Goal: Information Seeking & Learning: Learn about a topic

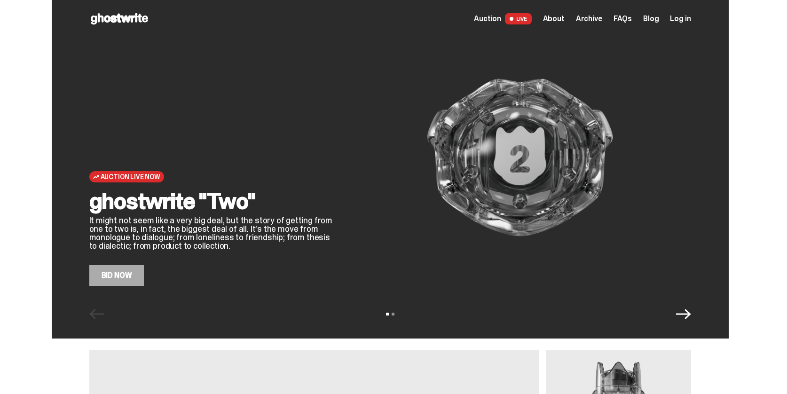
click at [562, 18] on span "About" at bounding box center [554, 19] width 22 height 8
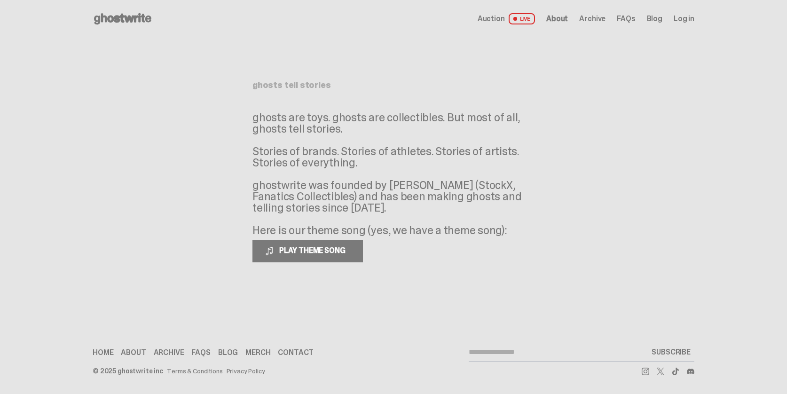
click at [525, 18] on span "LIVE" at bounding box center [522, 18] width 27 height 11
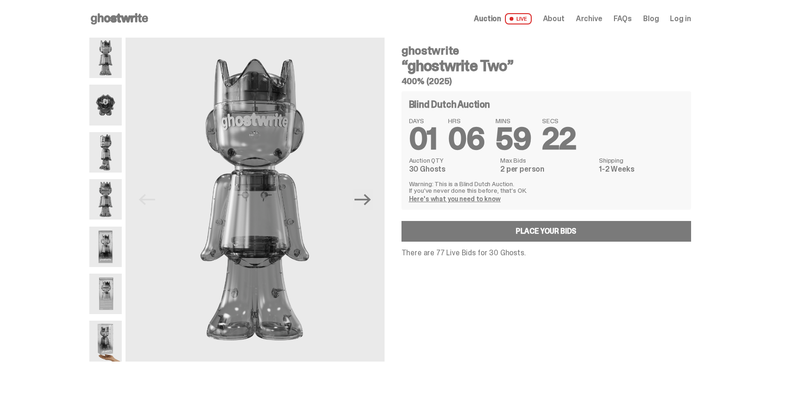
click at [111, 109] on img at bounding box center [105, 105] width 32 height 40
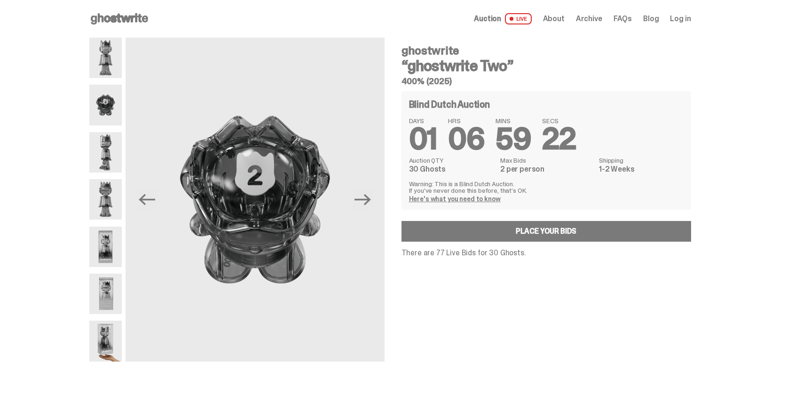
click at [110, 148] on img at bounding box center [105, 152] width 32 height 40
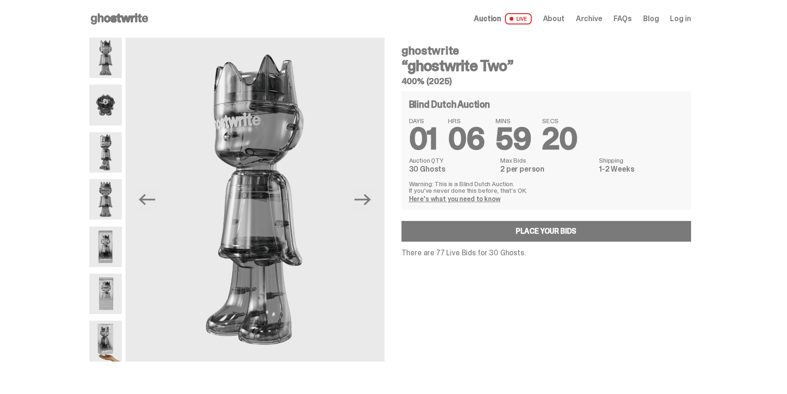
click at [105, 246] on img at bounding box center [105, 247] width 32 height 40
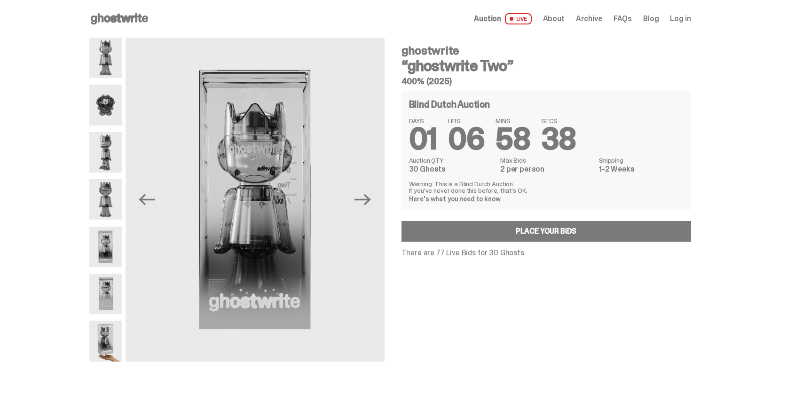
click at [598, 19] on span "Archive" at bounding box center [589, 19] width 26 height 8
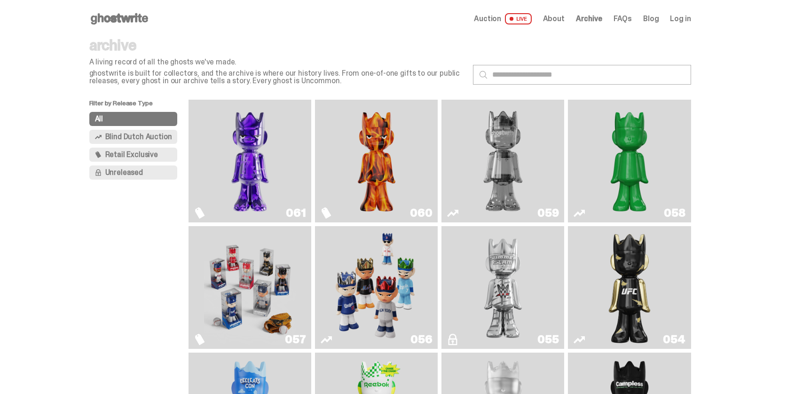
click at [387, 152] on img "Always On Fire" at bounding box center [377, 160] width 92 height 115
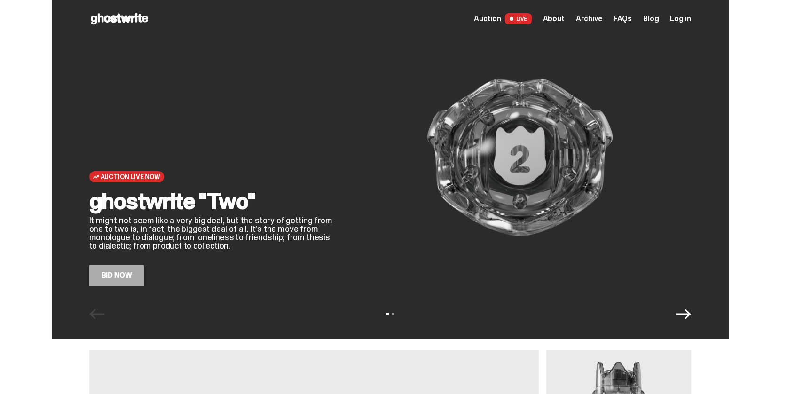
click at [558, 19] on span "About" at bounding box center [554, 19] width 22 height 8
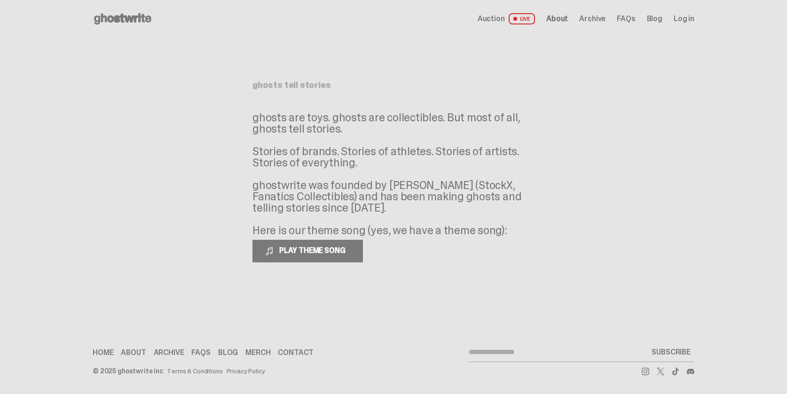
click at [626, 17] on span "FAQs" at bounding box center [626, 19] width 18 height 8
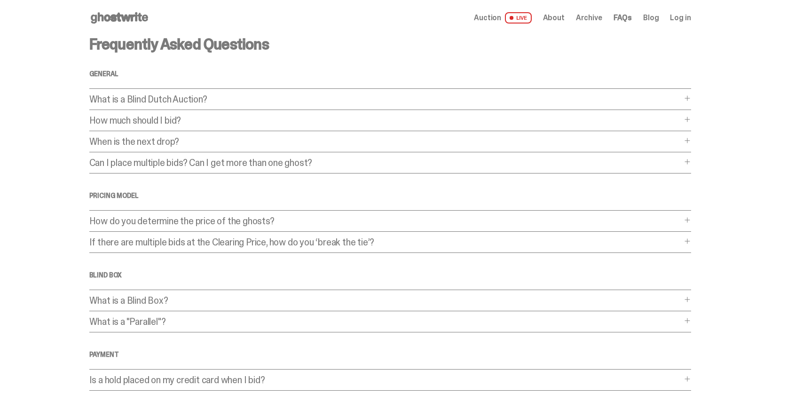
scroll to position [2, 0]
click at [185, 102] on p "What is a Blind Dutch Auction?" at bounding box center [385, 98] width 592 height 9
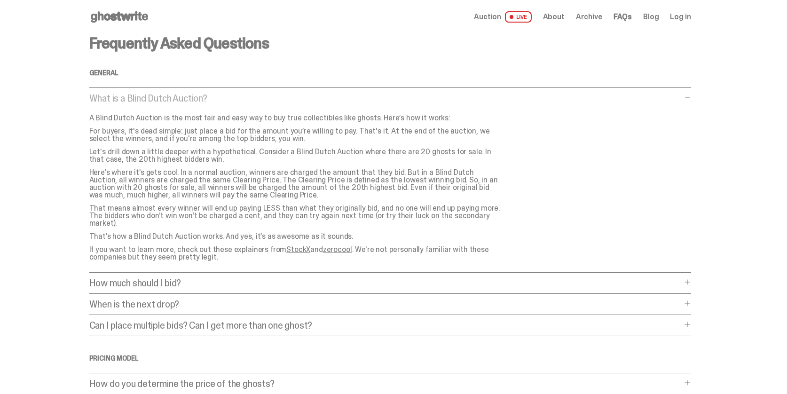
click at [185, 169] on p "Here’s where it’s gets cool. In a normal auction, winners are charged the amoun…" at bounding box center [296, 184] width 414 height 30
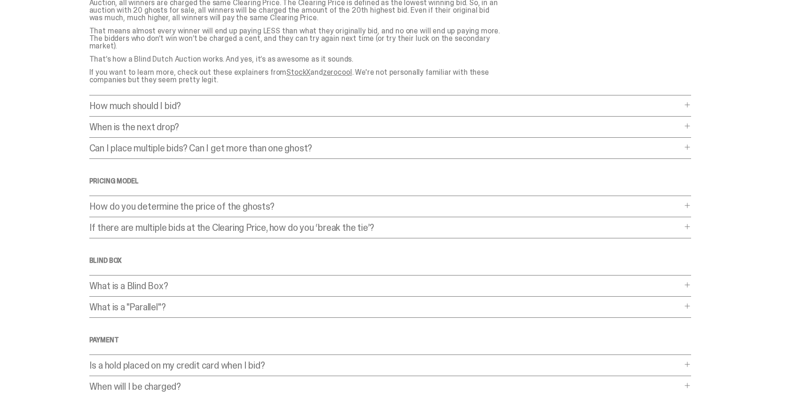
scroll to position [181, 0]
click at [254, 200] on p "How do you determine the price of the ghosts?" at bounding box center [385, 204] width 592 height 9
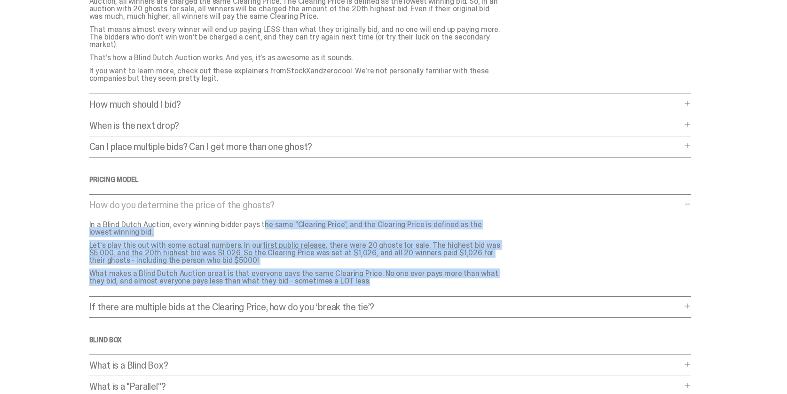
drag, startPoint x: 233, startPoint y: 217, endPoint x: 351, endPoint y: 282, distance: 134.5
click at [351, 282] on div "How do you determine the price of the ghosts? How do you determine the price of…" at bounding box center [390, 248] width 602 height 96
click at [314, 274] on p "What makes a Blind Dutch Auction great is that everyone pays the same Clearing …" at bounding box center [296, 277] width 414 height 15
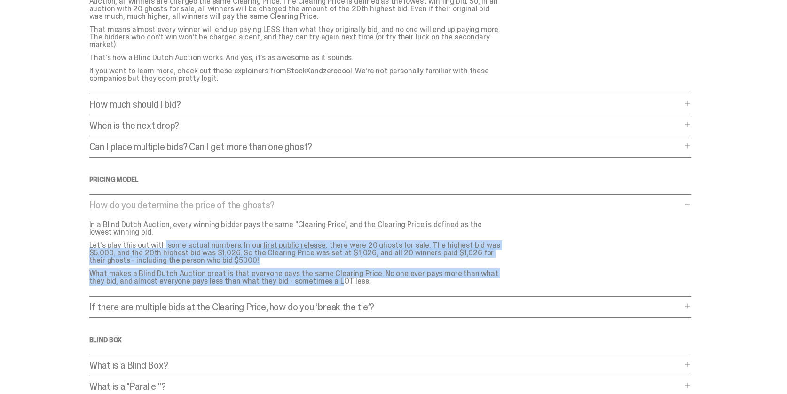
drag, startPoint x: 286, startPoint y: 275, endPoint x: 136, endPoint y: 234, distance: 155.5
click at [136, 234] on div "In a Blind Dutch Auction, every winning bidder pays the same "Clearing Price", …" at bounding box center [299, 253] width 421 height 64
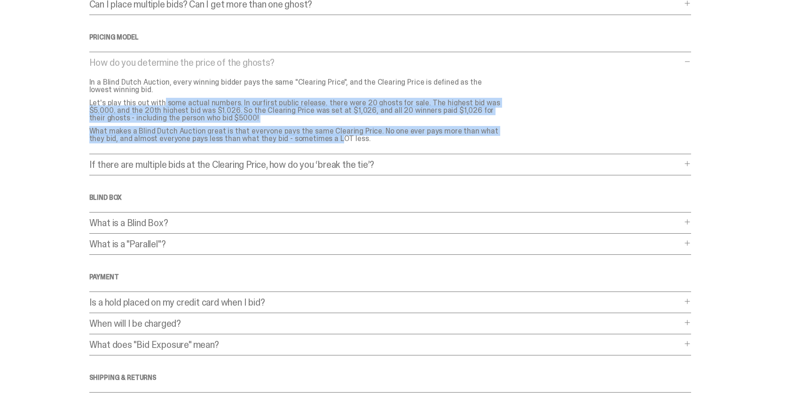
scroll to position [0, 0]
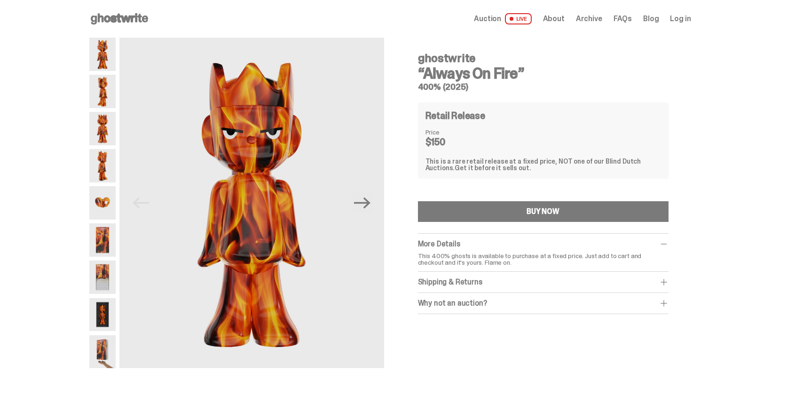
click at [107, 100] on img at bounding box center [102, 91] width 26 height 33
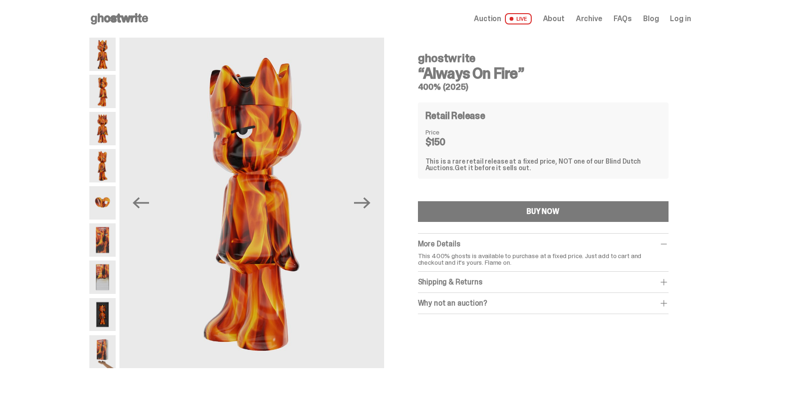
click at [107, 117] on img at bounding box center [102, 128] width 26 height 33
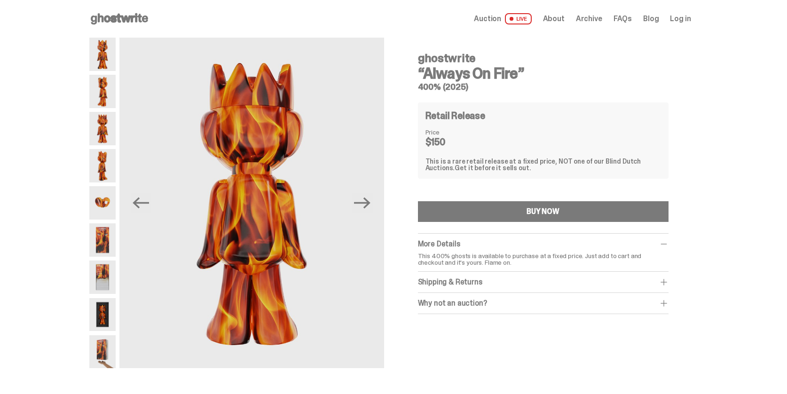
click at [104, 136] on img at bounding box center [102, 128] width 26 height 33
click at [106, 143] on img at bounding box center [102, 128] width 26 height 33
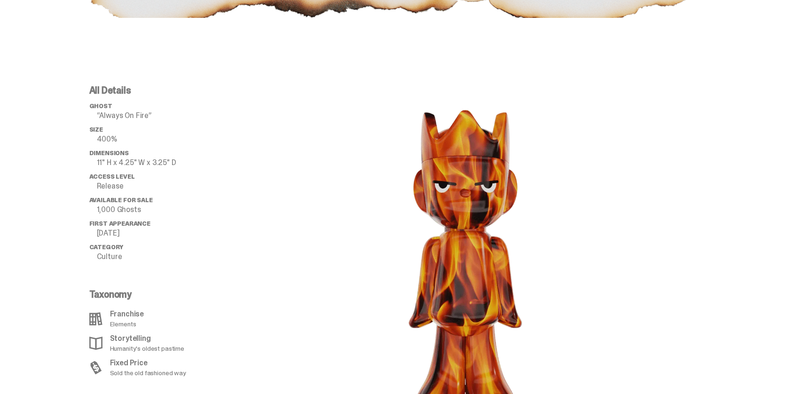
scroll to position [931, 0]
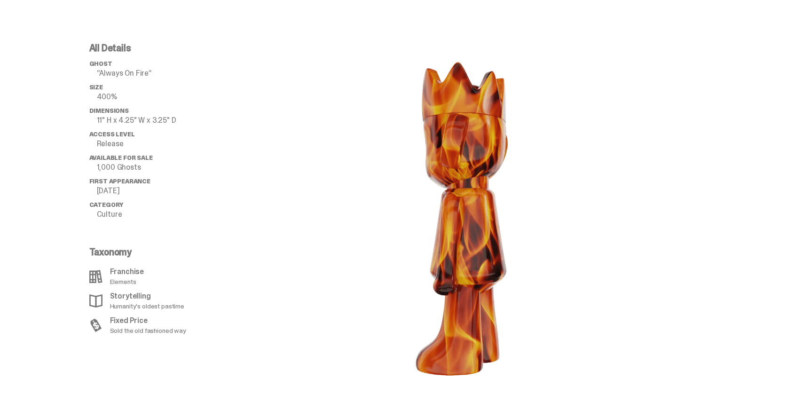
drag, startPoint x: 477, startPoint y: 197, endPoint x: 360, endPoint y: 201, distance: 117.1
click at [360, 201] on div at bounding box center [465, 218] width 451 height 351
drag, startPoint x: 391, startPoint y: 199, endPoint x: 545, endPoint y: 212, distance: 154.8
click at [545, 212] on image "lottie-animation-container" at bounding box center [465, 218] width 197 height 351
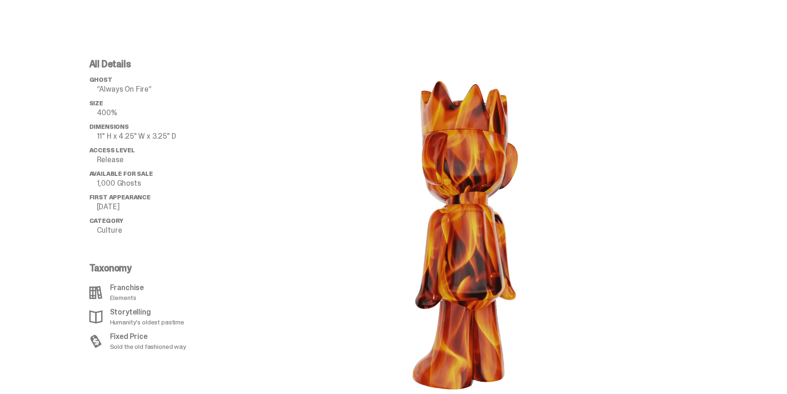
scroll to position [908, 0]
